Goal: Transaction & Acquisition: Purchase product/service

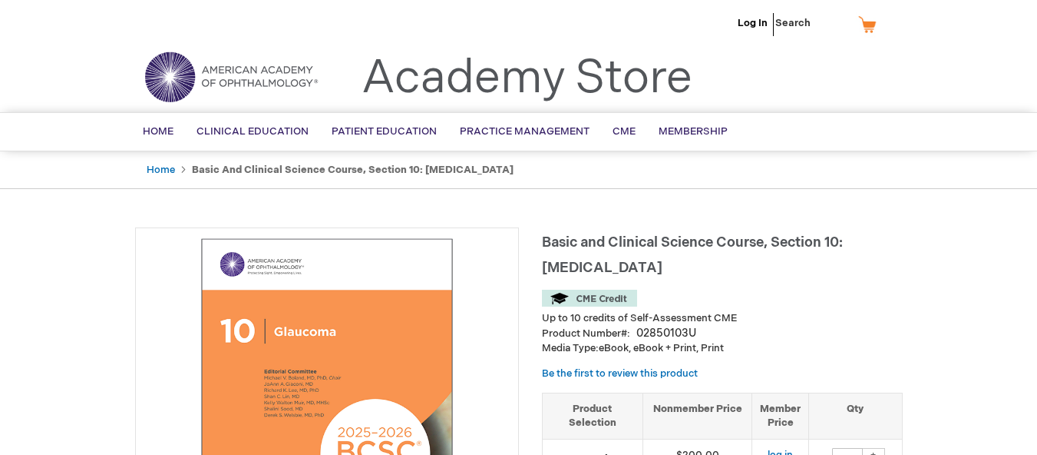
type input "0"
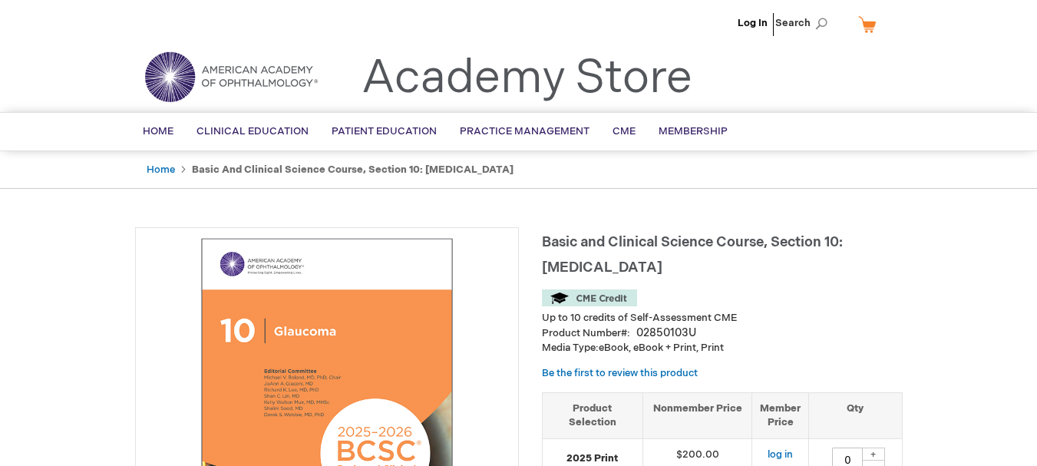
click at [336, 359] on img at bounding box center [327, 419] width 367 height 367
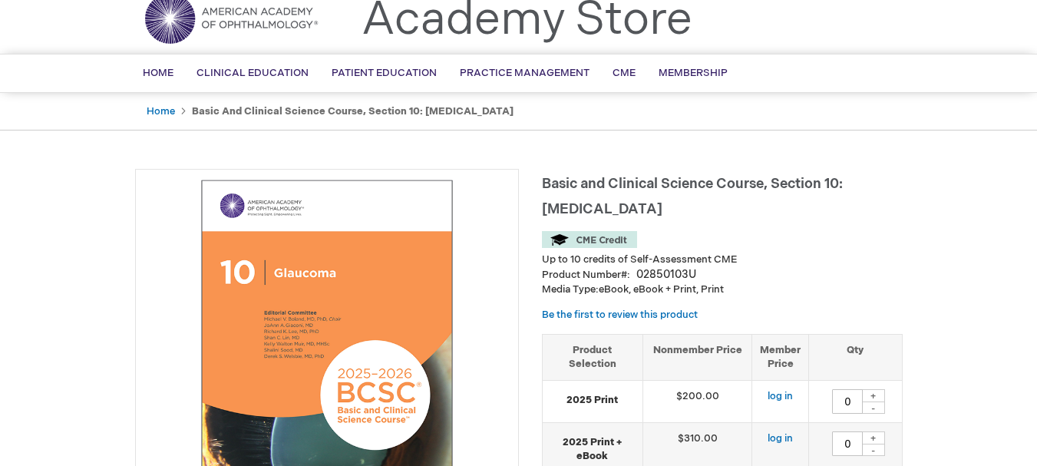
scroll to position [7, 0]
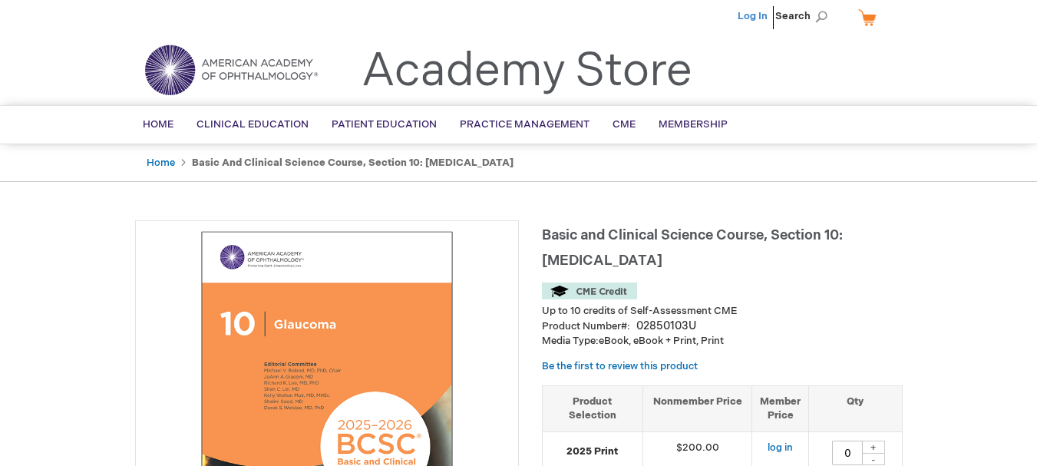
click at [750, 17] on link "Log In" at bounding box center [753, 16] width 30 height 12
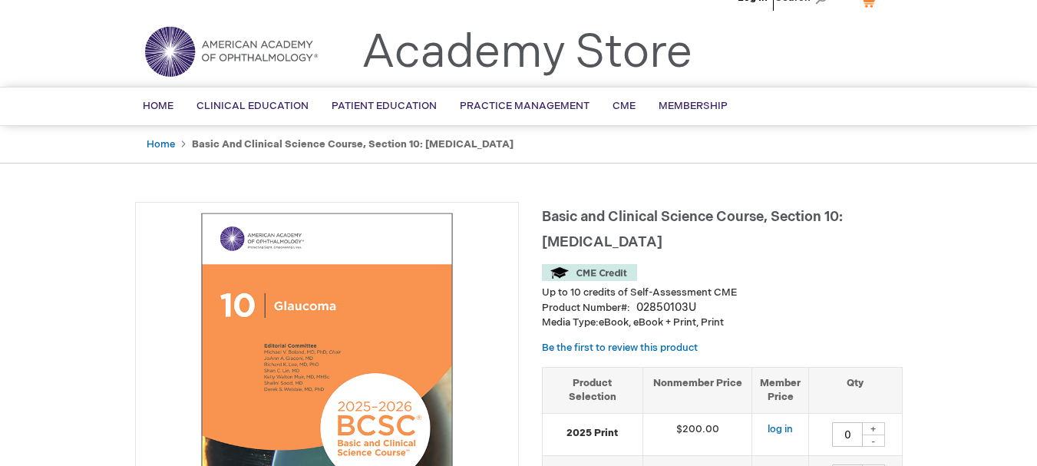
type input "0"
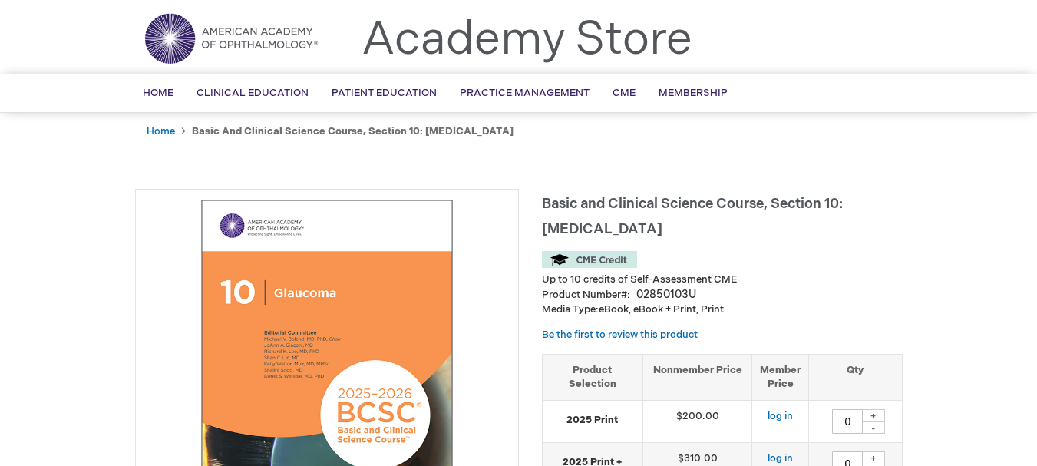
scroll to position [39, 0]
